Goal: Task Accomplishment & Management: Use online tool/utility

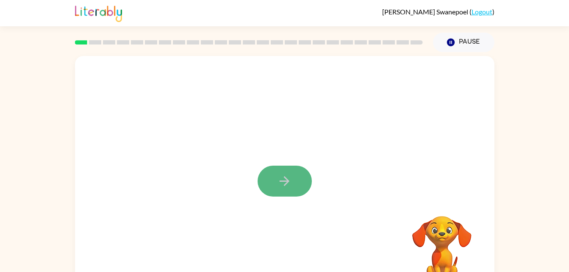
click at [288, 169] on button "button" at bounding box center [285, 181] width 54 height 31
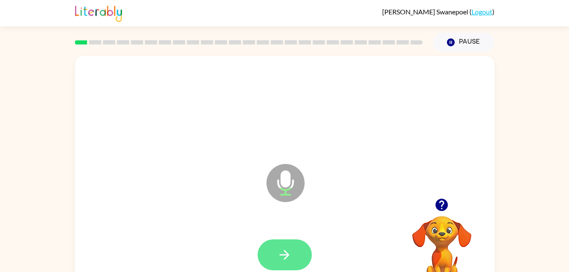
click at [283, 242] on button "button" at bounding box center [285, 255] width 54 height 31
click at [283, 245] on button "button" at bounding box center [285, 255] width 54 height 31
click at [288, 240] on button "button" at bounding box center [285, 255] width 54 height 31
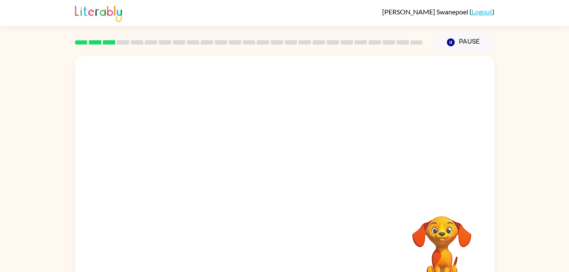
click at [288, 238] on div "Your browser must support playing .mp4 files to use Literably. Please try using…" at bounding box center [285, 177] width 420 height 242
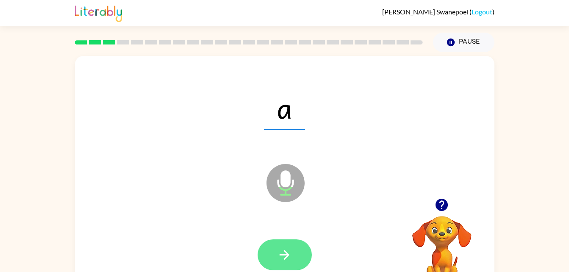
click at [281, 256] on icon "button" at bounding box center [284, 255] width 15 height 15
click at [283, 268] on button "button" at bounding box center [285, 255] width 54 height 31
click at [284, 268] on button "button" at bounding box center [285, 255] width 54 height 31
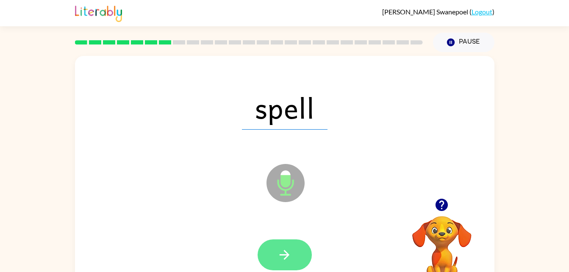
click at [285, 254] on icon "button" at bounding box center [285, 255] width 10 height 10
click at [286, 263] on button "button" at bounding box center [285, 255] width 54 height 31
click at [295, 249] on button "button" at bounding box center [285, 255] width 54 height 31
click at [287, 257] on icon "button" at bounding box center [285, 255] width 10 height 10
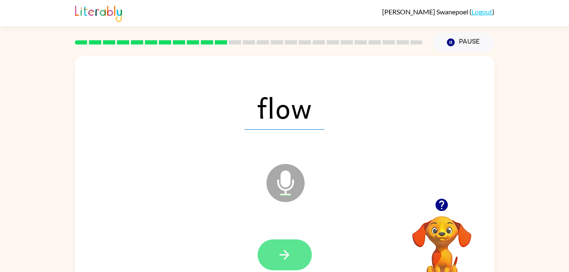
click at [291, 254] on icon "button" at bounding box center [284, 255] width 15 height 15
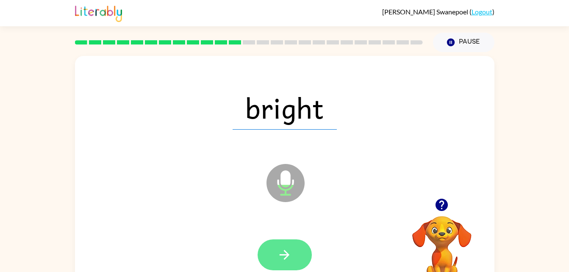
click at [283, 260] on icon "button" at bounding box center [284, 255] width 15 height 15
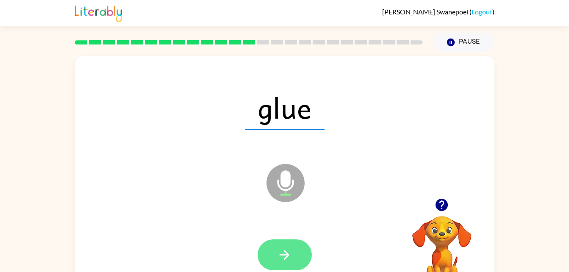
click at [287, 257] on icon "button" at bounding box center [285, 255] width 10 height 10
click at [278, 240] on button "button" at bounding box center [285, 255] width 54 height 31
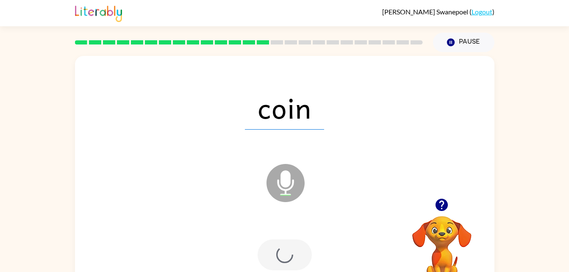
click at [287, 251] on div at bounding box center [285, 255] width 54 height 31
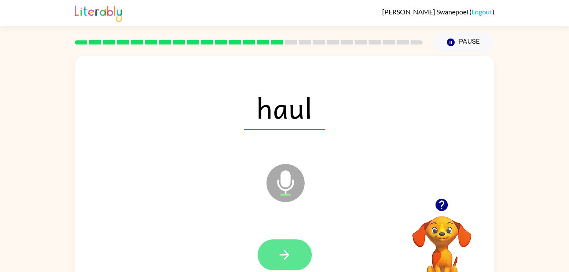
click at [292, 251] on icon "button" at bounding box center [284, 255] width 15 height 15
click at [287, 263] on button "button" at bounding box center [285, 255] width 54 height 31
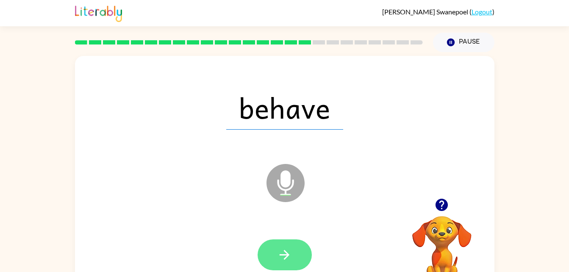
click at [289, 252] on icon "button" at bounding box center [284, 255] width 15 height 15
click at [289, 257] on icon "button" at bounding box center [284, 255] width 15 height 15
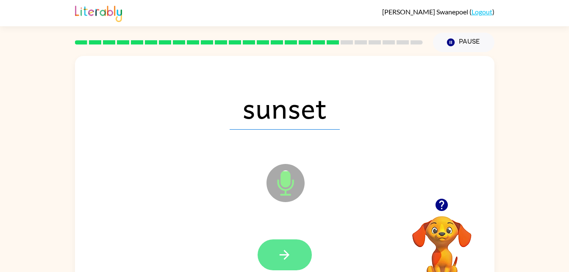
click at [299, 255] on button "button" at bounding box center [285, 255] width 54 height 31
click at [287, 263] on button "button" at bounding box center [285, 255] width 54 height 31
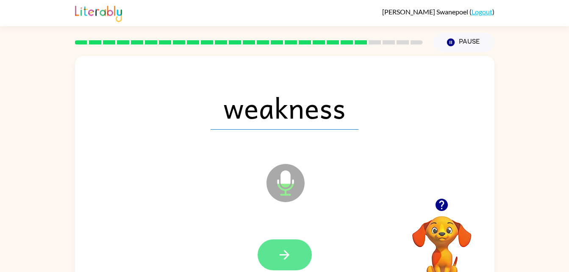
click at [289, 246] on button "button" at bounding box center [285, 255] width 54 height 31
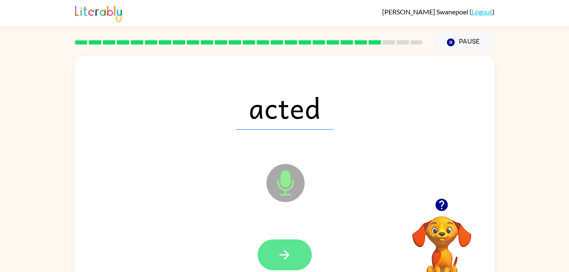
click at [287, 263] on button "button" at bounding box center [285, 255] width 54 height 31
click at [282, 262] on icon "button" at bounding box center [284, 255] width 15 height 15
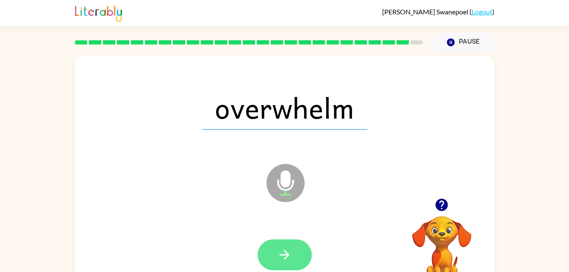
click at [301, 257] on button "button" at bounding box center [285, 255] width 54 height 31
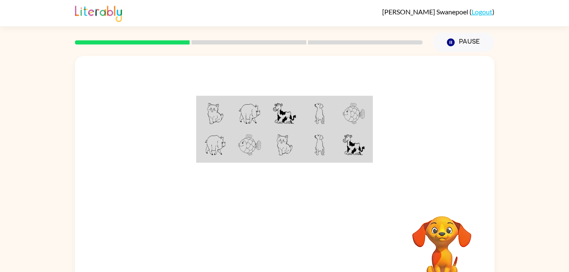
drag, startPoint x: 0, startPoint y: 0, endPoint x: -2, endPoint y: 141, distance: 141.2
click at [424, 160] on div at bounding box center [285, 127] width 420 height 142
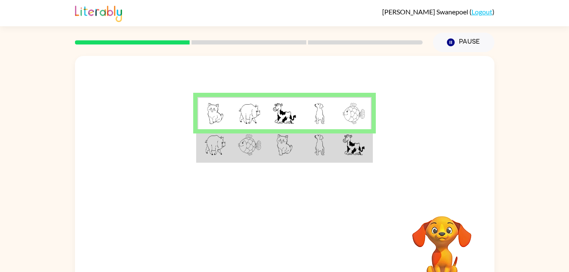
click at [349, 138] on img at bounding box center [354, 144] width 22 height 21
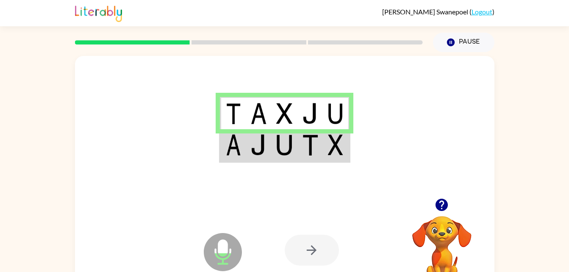
click at [231, 149] on img at bounding box center [233, 144] width 15 height 21
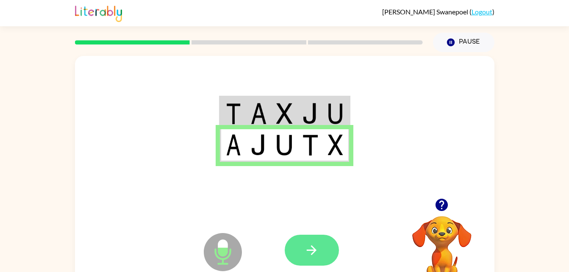
click at [303, 251] on button "button" at bounding box center [312, 250] width 54 height 31
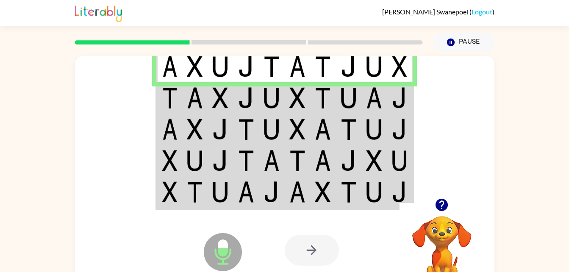
click at [174, 98] on img at bounding box center [169, 97] width 15 height 21
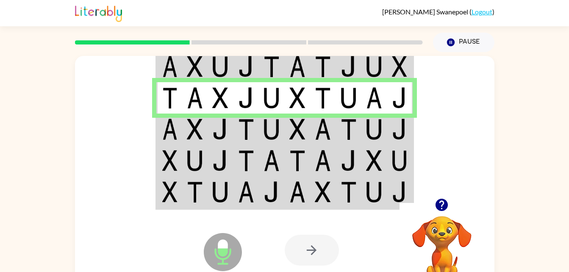
click at [178, 119] on td at bounding box center [169, 129] width 26 height 31
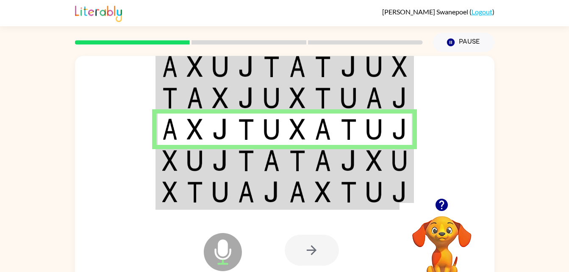
click at [182, 153] on td at bounding box center [195, 160] width 26 height 31
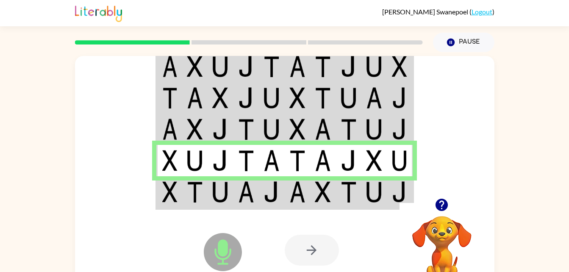
click at [183, 190] on td at bounding box center [195, 192] width 26 height 33
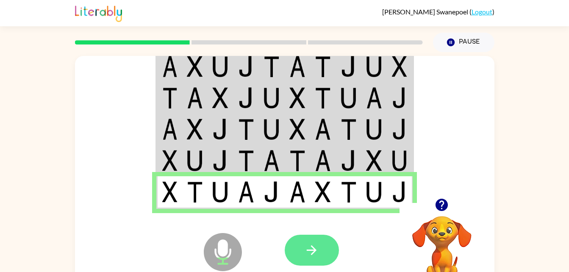
click at [317, 257] on icon "button" at bounding box center [311, 250] width 15 height 15
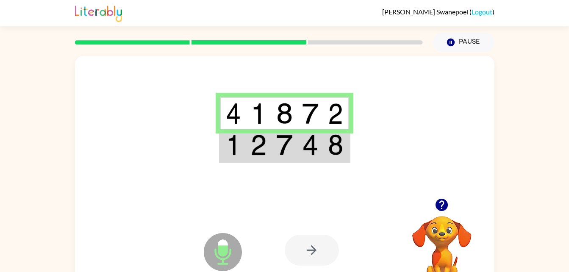
click at [243, 146] on td at bounding box center [233, 145] width 26 height 33
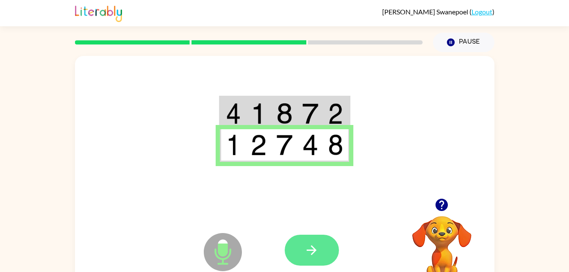
click at [314, 256] on icon "button" at bounding box center [311, 250] width 15 height 15
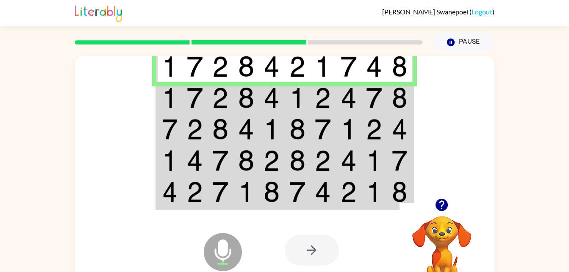
click at [178, 93] on td at bounding box center [169, 97] width 26 height 31
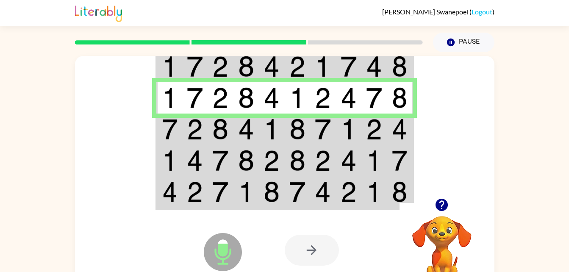
click at [213, 142] on td at bounding box center [221, 129] width 26 height 31
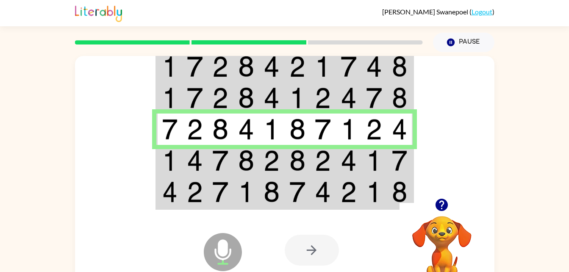
click at [211, 170] on td at bounding box center [221, 160] width 26 height 31
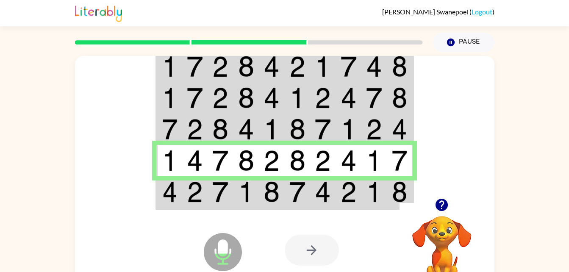
click at [193, 197] on img at bounding box center [195, 191] width 16 height 21
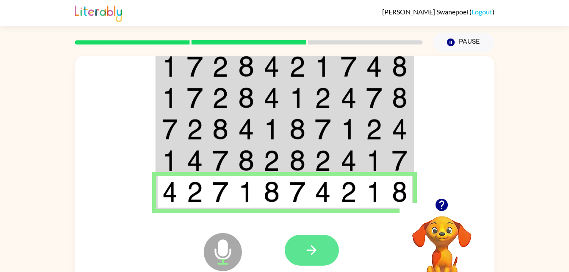
click at [319, 245] on button "button" at bounding box center [312, 250] width 54 height 31
